Goal: Book appointment/travel/reservation

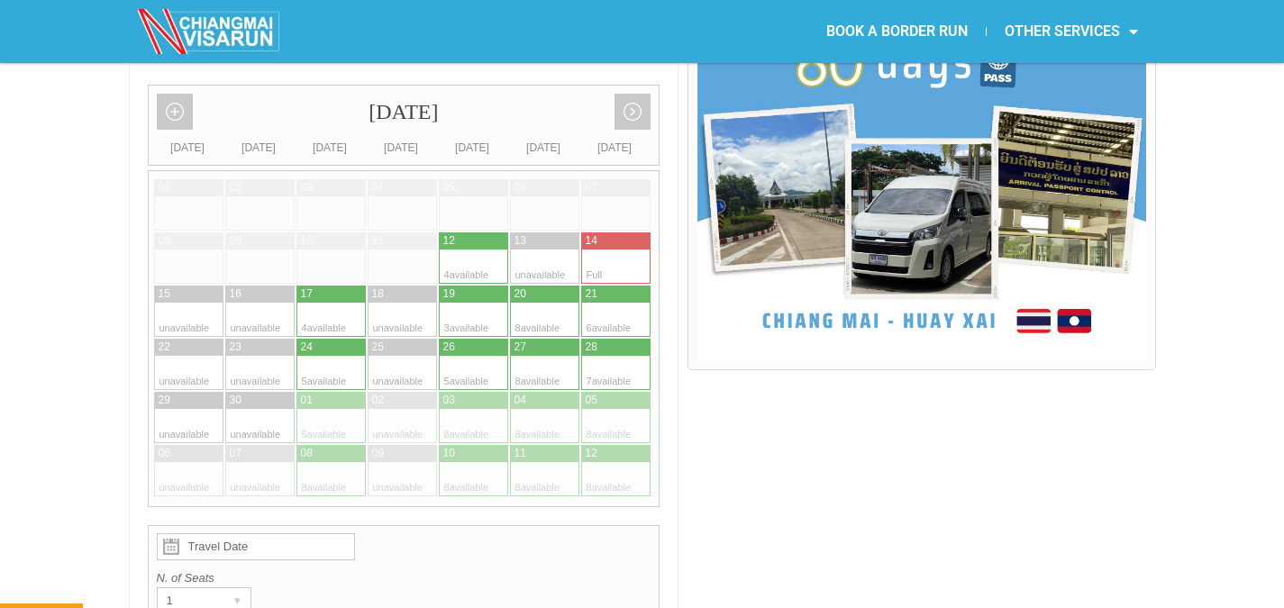
scroll to position [541, 0]
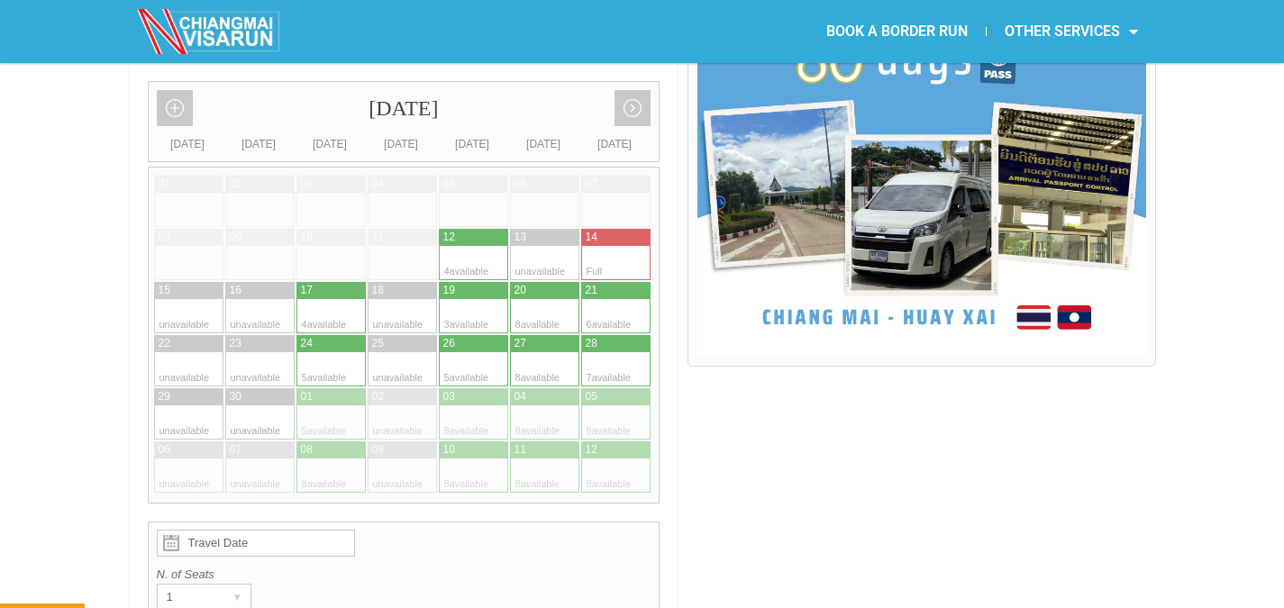
click at [552, 335] on div at bounding box center [561, 343] width 35 height 17
type input "27 September 2025"
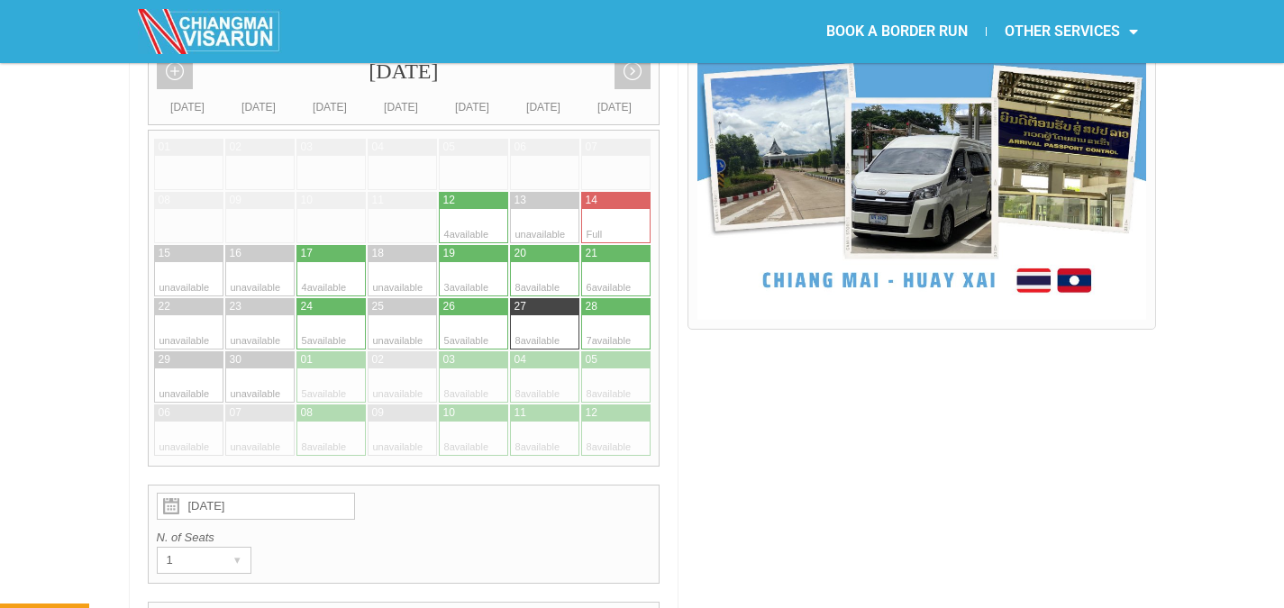
scroll to position [577, 0]
click at [538, 316] on div at bounding box center [527, 333] width 35 height 34
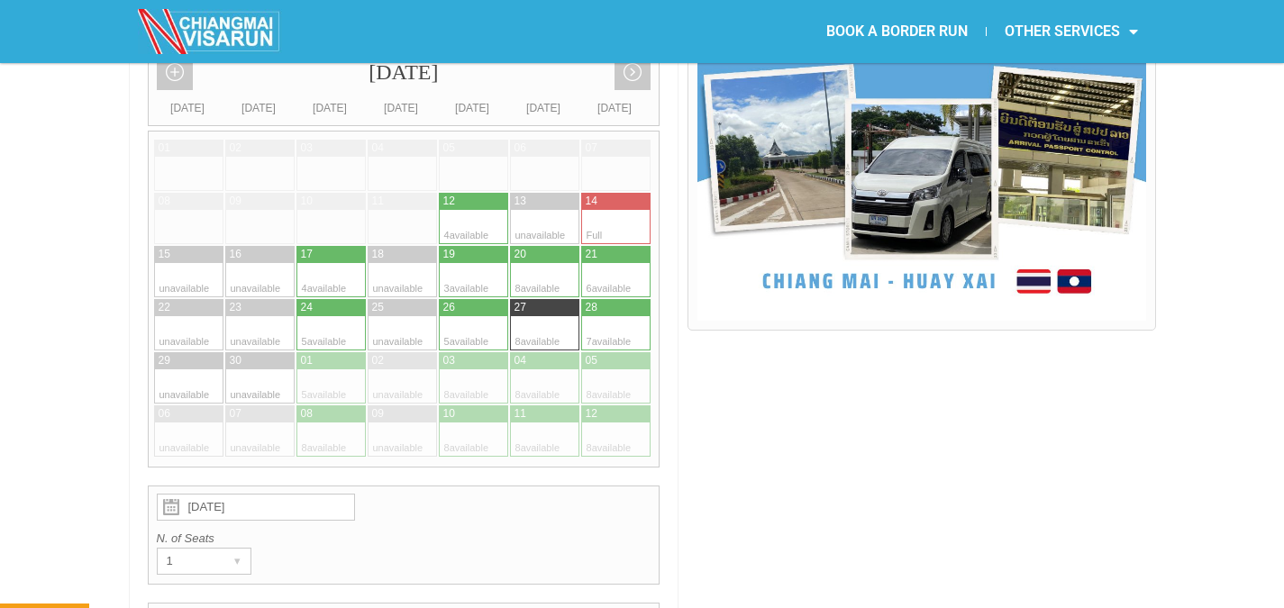
radio input "true"
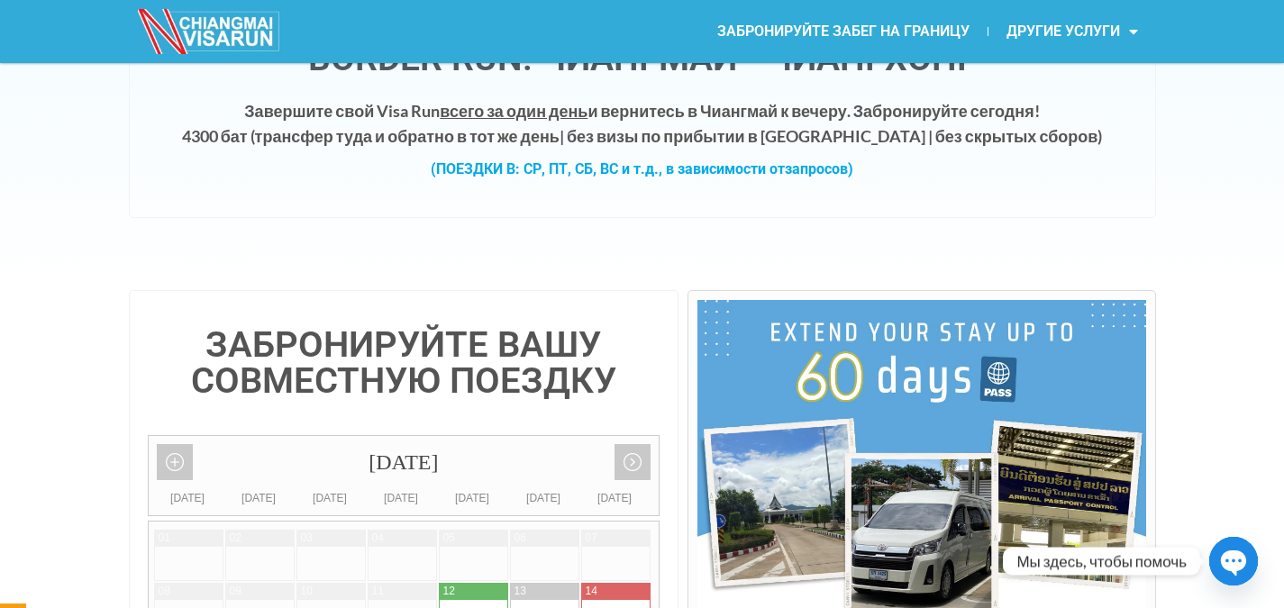
scroll to position [0, 0]
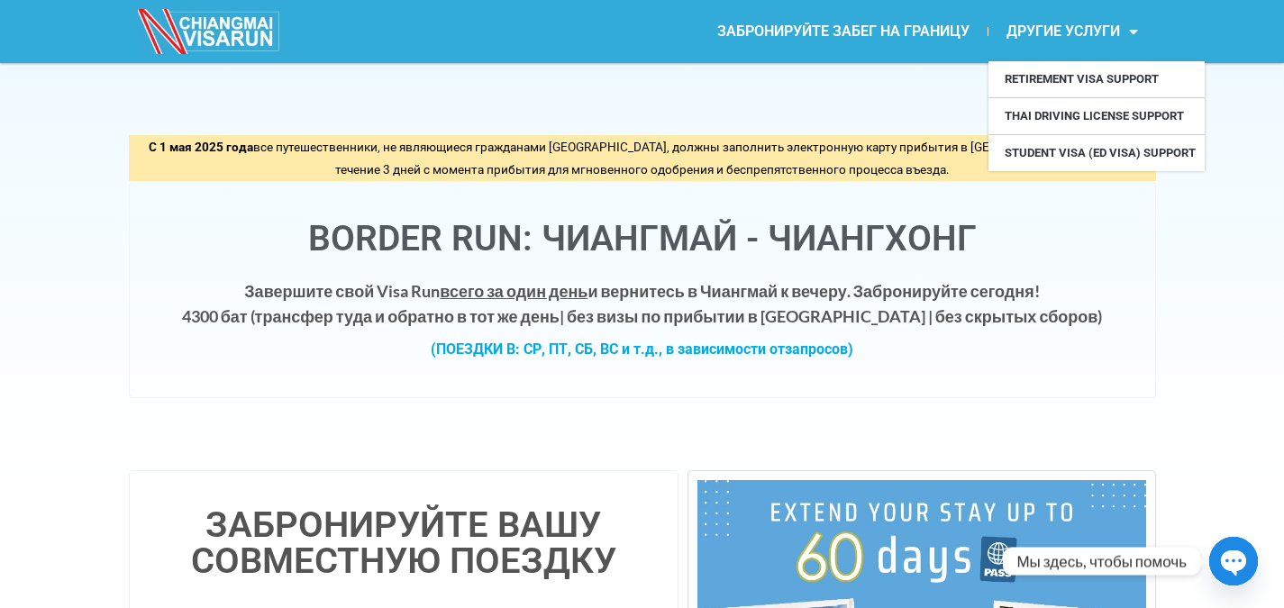
click at [1129, 35] on span "Меню" at bounding box center [1129, 31] width 18 height 32
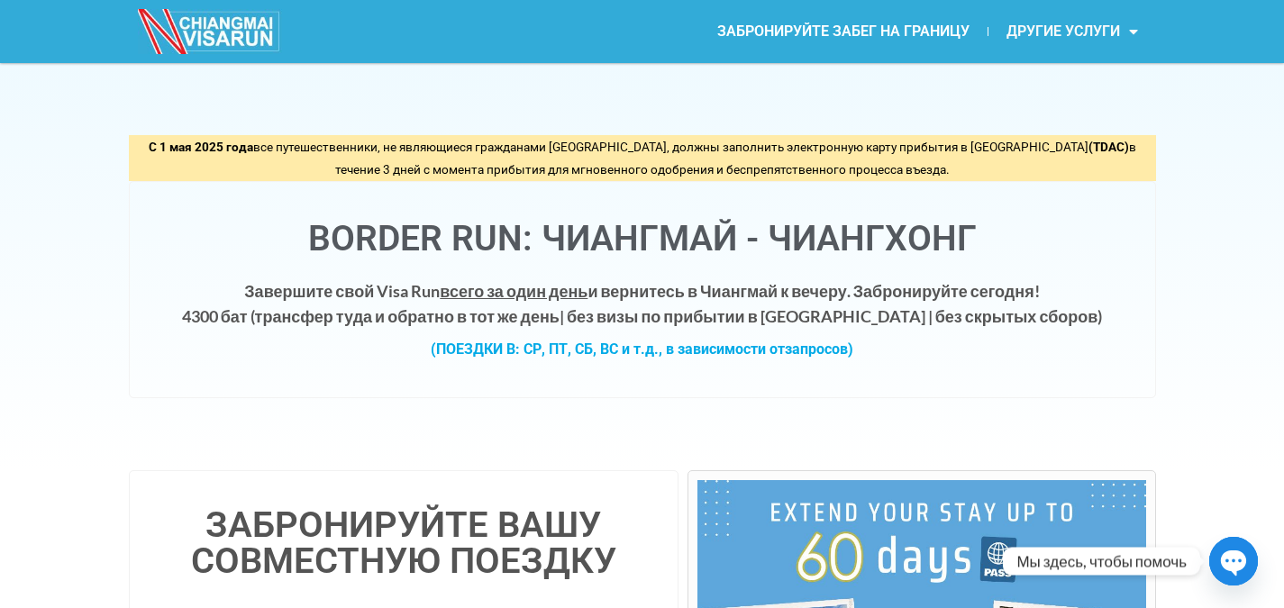
click at [1130, 35] on span "Меню" at bounding box center [1129, 31] width 18 height 32
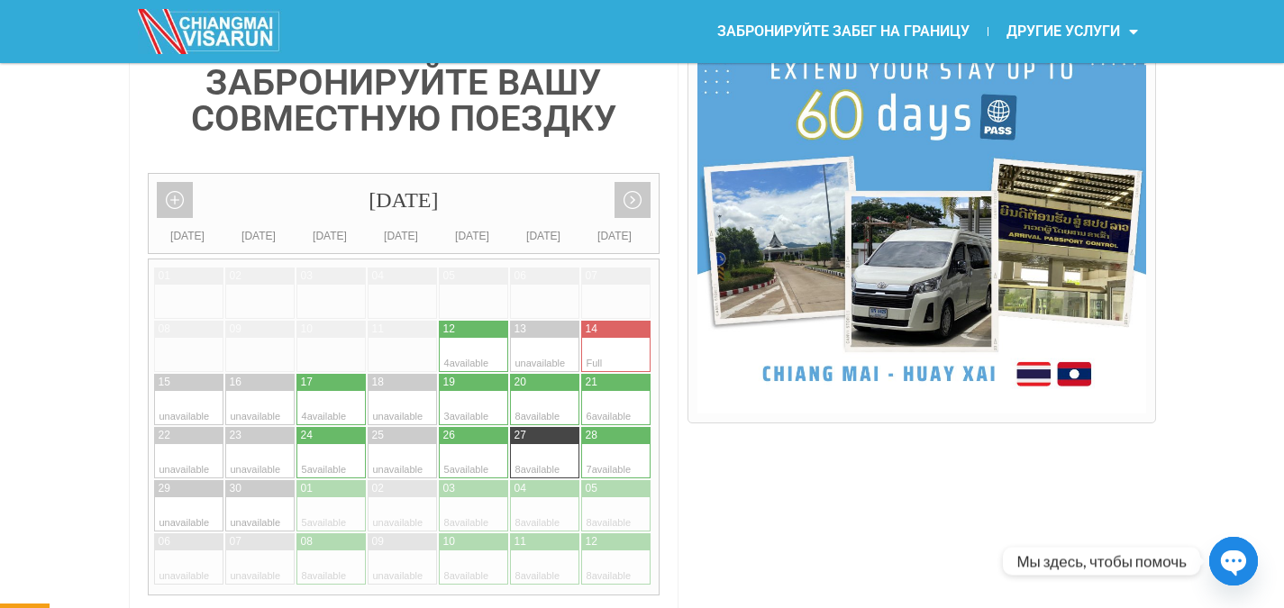
scroll to position [451, 0]
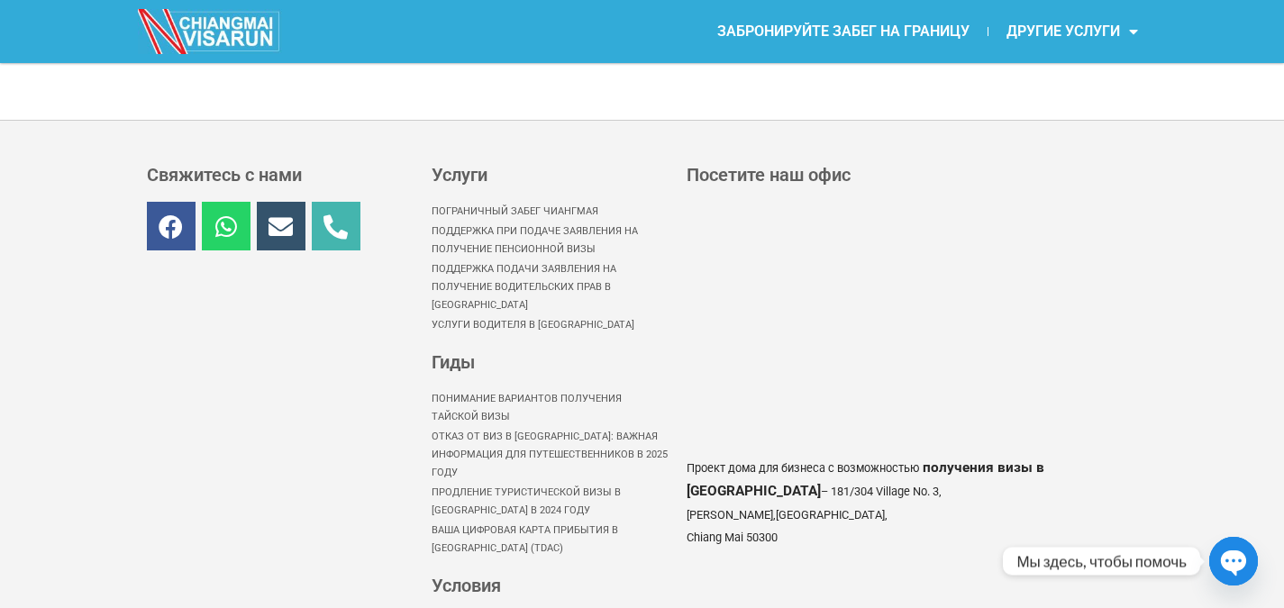
scroll to position [1082, 0]
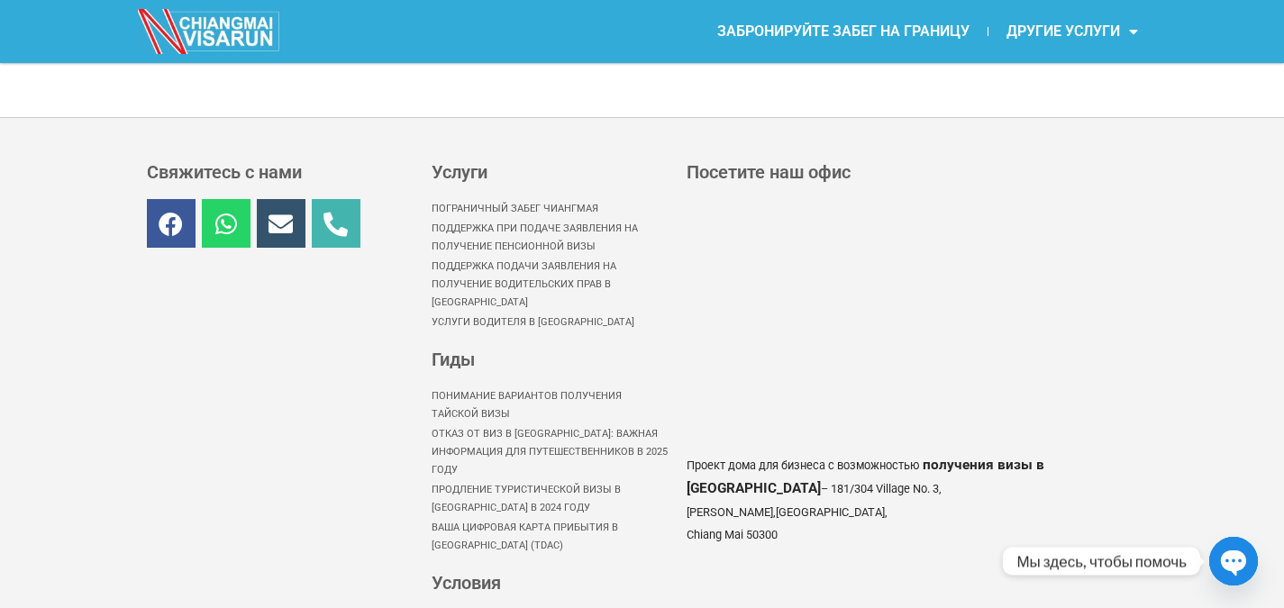
click at [563, 316] on font "Услуги водителя в [GEOGRAPHIC_DATA]" at bounding box center [533, 322] width 203 height 12
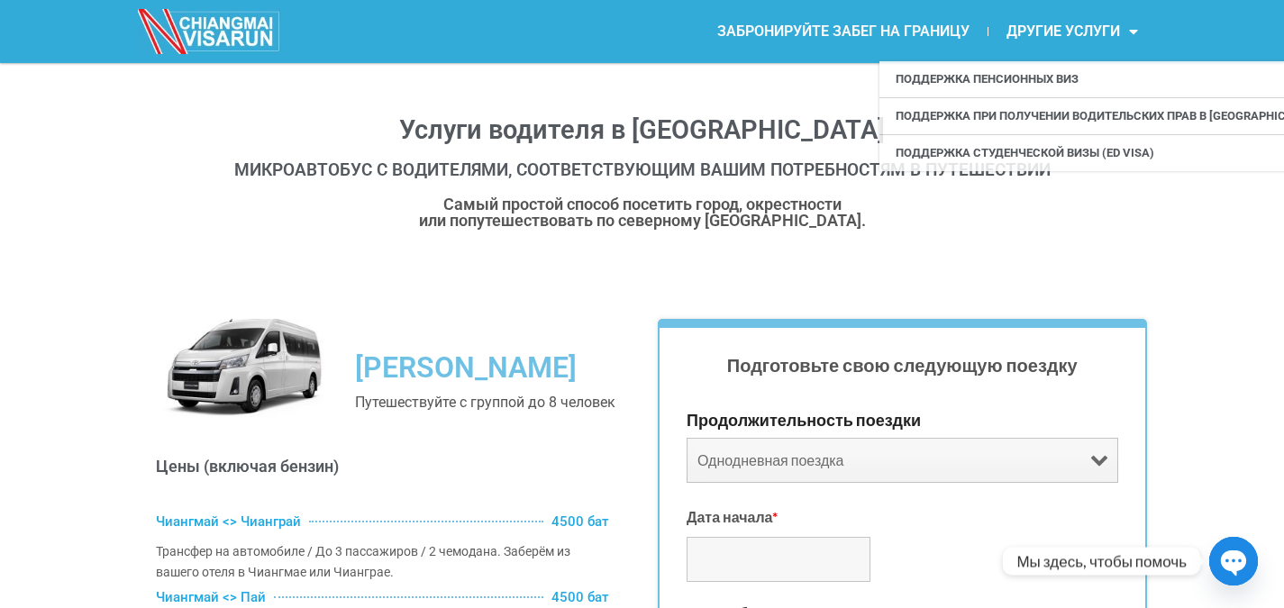
click at [863, 34] on font "ЗАБРОНИРУЙТЕ ЗАБЕГ НА ГРАНИЦУ" at bounding box center [843, 31] width 252 height 17
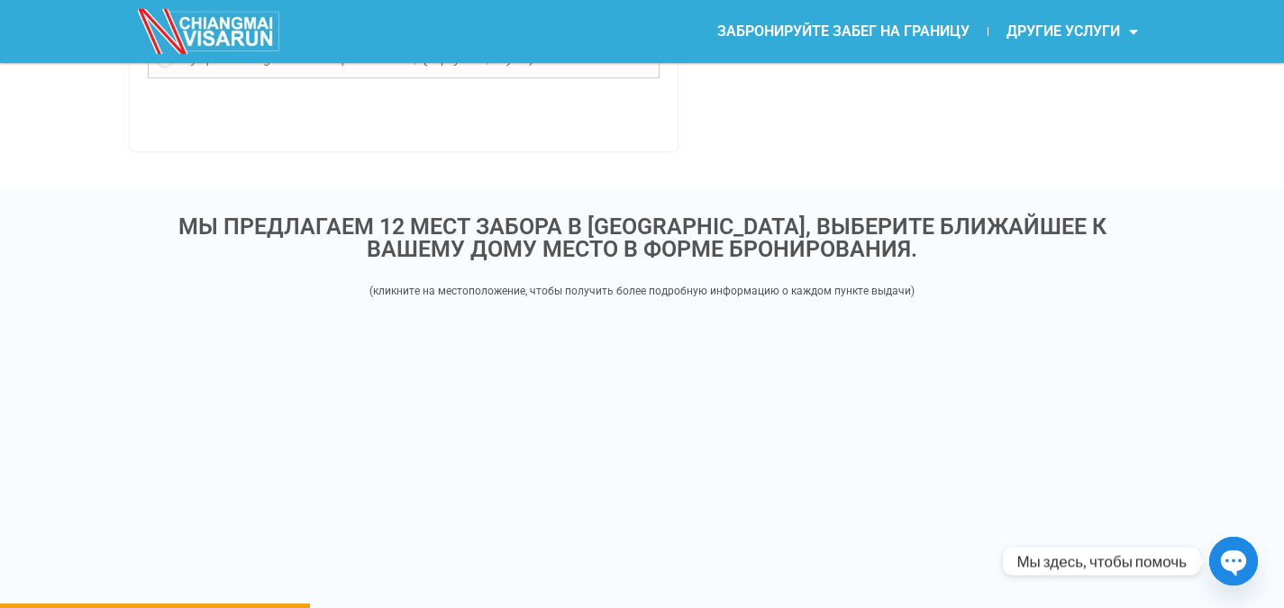
scroll to position [2073, 0]
